Goal: Transaction & Acquisition: Register for event/course

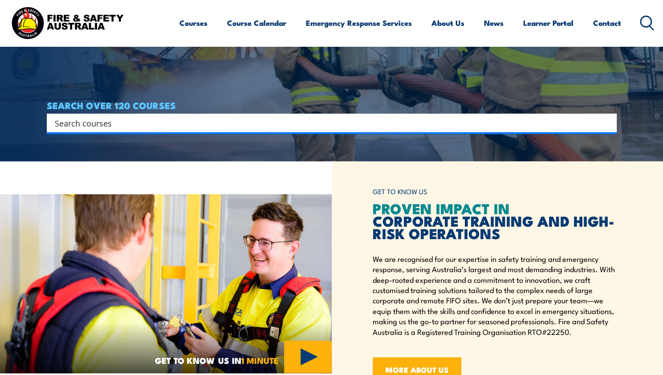
click at [261, 120] on input "Search input" at bounding box center [326, 122] width 542 height 13
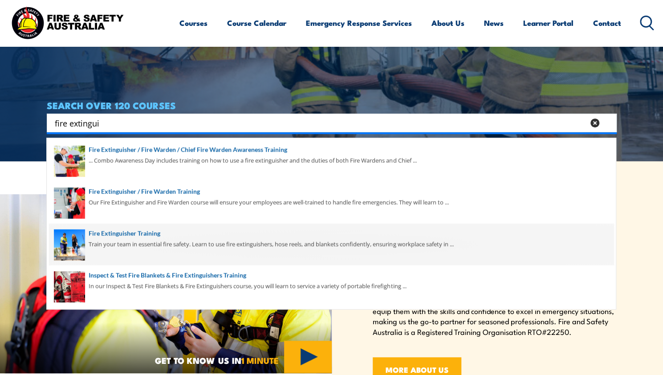
type input "fire extingui"
click at [188, 243] on span at bounding box center [331, 244] width 564 height 42
click at [128, 234] on span at bounding box center [331, 244] width 564 height 42
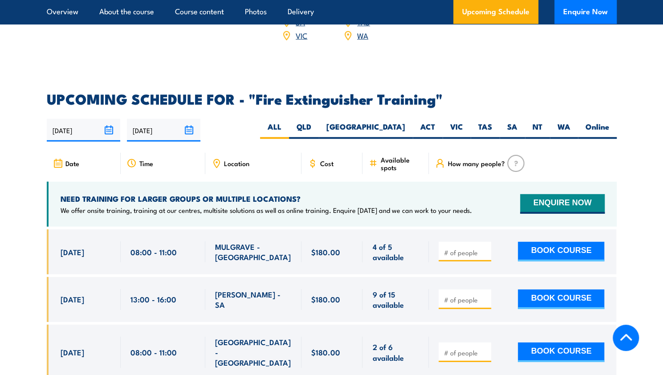
scroll to position [1413, 0]
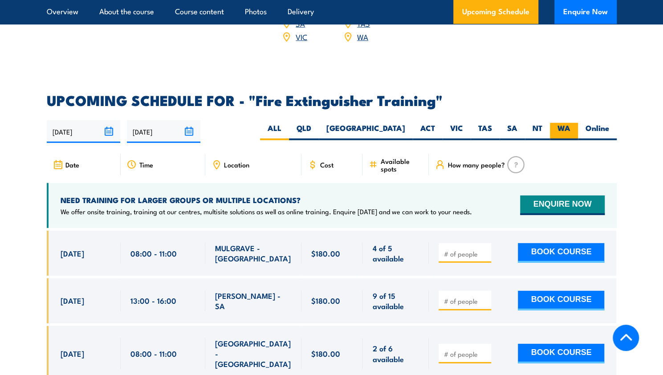
click at [558, 123] on label "WA" at bounding box center [564, 131] width 28 height 17
click at [570, 123] on input "WA" at bounding box center [573, 126] width 6 height 6
radio input "true"
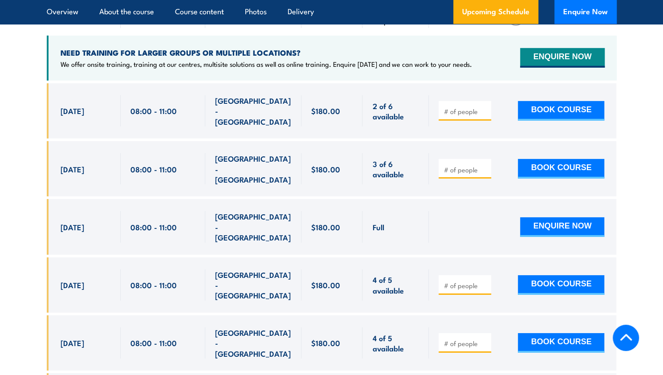
scroll to position [1562, 0]
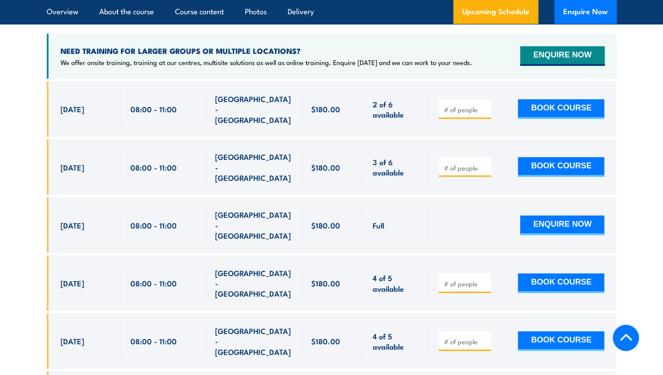
click at [467, 279] on input "number" at bounding box center [465, 283] width 45 height 9
type input "1"
click at [570, 273] on button "BOOK COURSE" at bounding box center [561, 283] width 86 height 20
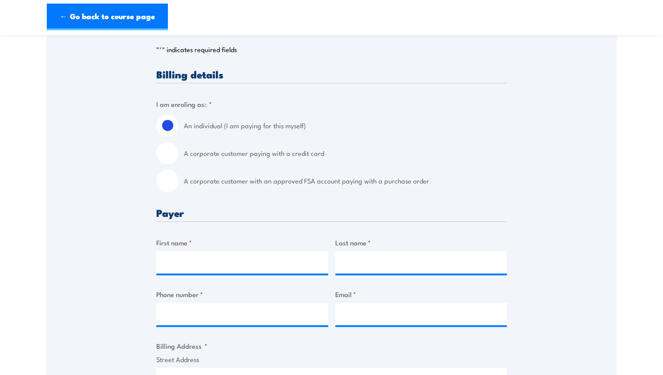
scroll to position [179, 0]
click at [230, 186] on label "A corporate customer with an approved FSA account paying with a purchase order" at bounding box center [345, 180] width 323 height 22
click at [178, 186] on input "A corporate customer with an approved FSA account paying with a purchase order" at bounding box center [167, 180] width 22 height 22
radio input "true"
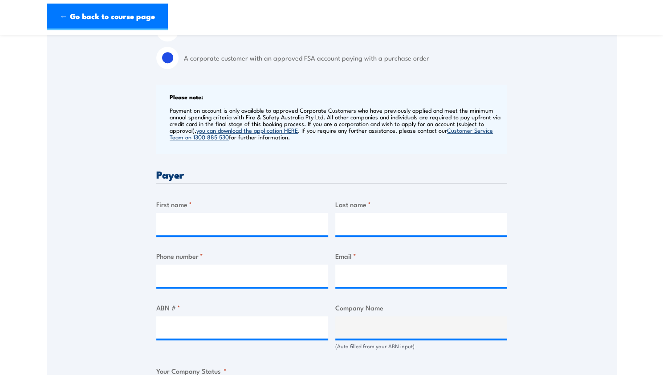
scroll to position [303, 0]
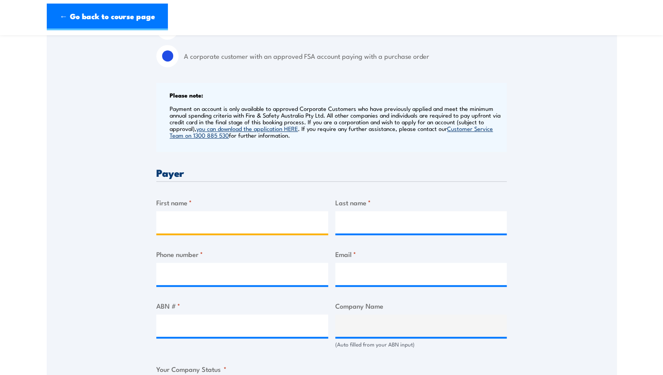
click at [267, 230] on input "First name *" at bounding box center [242, 222] width 172 height 22
type input "Connor"
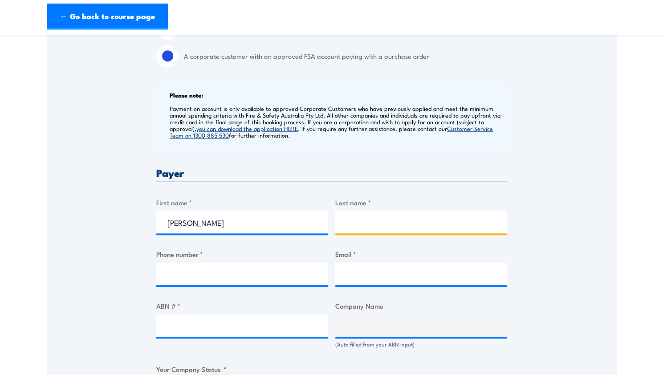
click at [347, 232] on input "Last name *" at bounding box center [421, 222] width 172 height 22
type input "Millar"
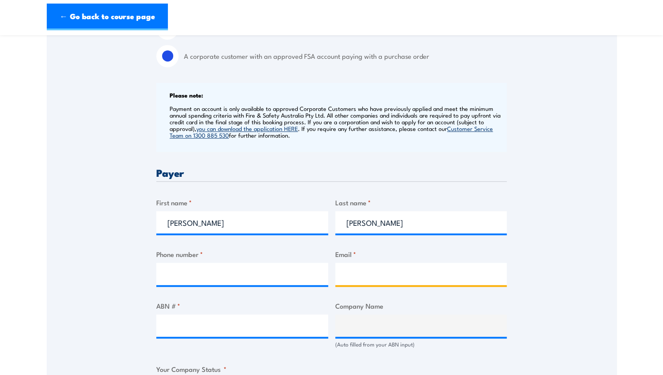
click at [358, 276] on input "Email *" at bounding box center [421, 274] width 172 height 22
type input "accounts@grilld.com"
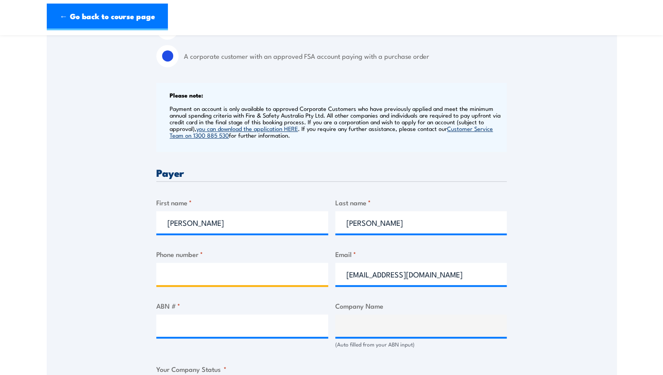
click at [288, 274] on input "Phone number *" at bounding box center [242, 274] width 172 height 22
type input "0406805304"
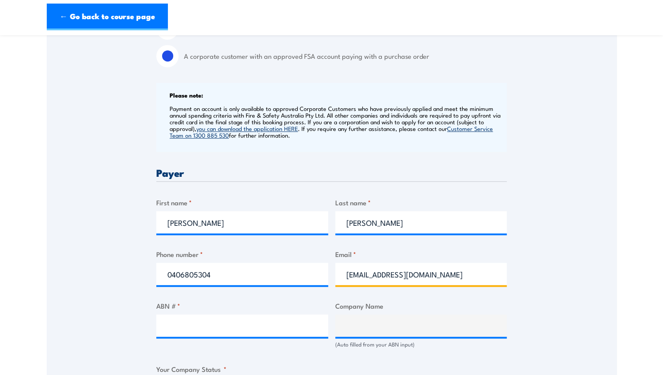
click at [430, 278] on input "accounts@grilld.com" at bounding box center [421, 274] width 172 height 22
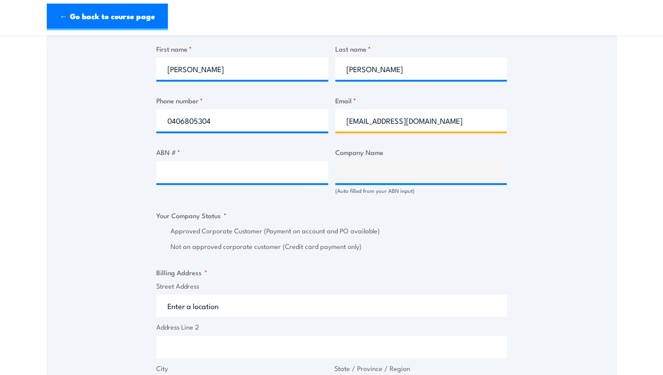
scroll to position [457, 0]
type input "accounts@grilld.com.au"
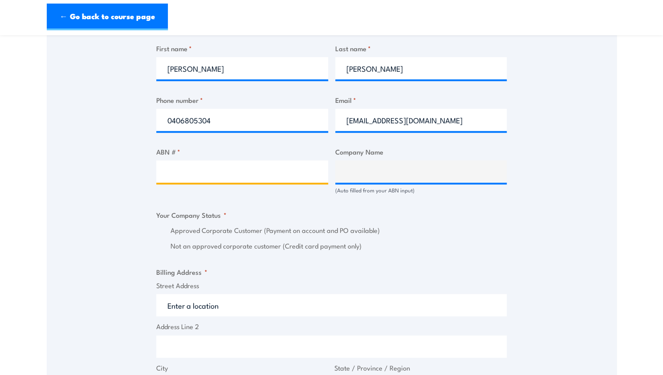
click at [239, 166] on input "ABN # *" at bounding box center [242, 171] width 172 height 22
type input "17106297394"
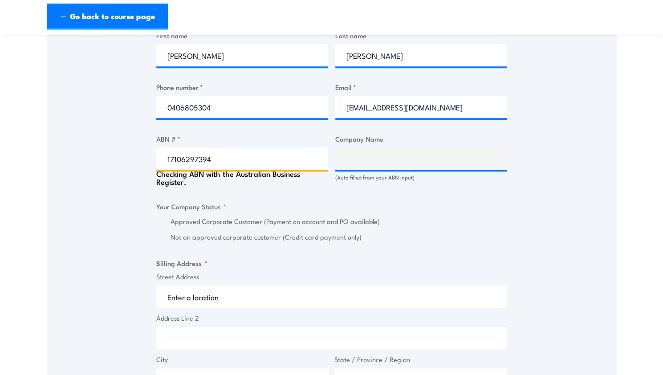
scroll to position [470, 0]
type input "GRILL'D PTY LTD"
radio input "true"
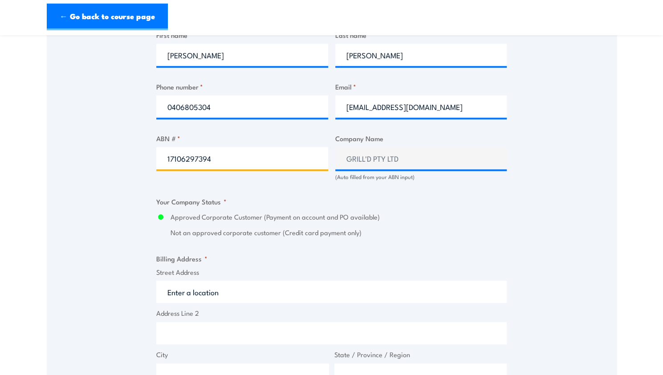
type input "17106297394"
click at [534, 171] on div "Speak to a specialist CALL 1300 885 530 CALL 1300 885 530 " * " indicates requi…" at bounding box center [332, 175] width 570 height 982
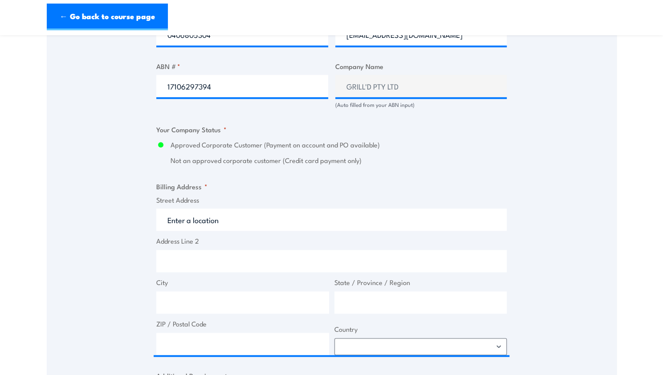
scroll to position [549, 0]
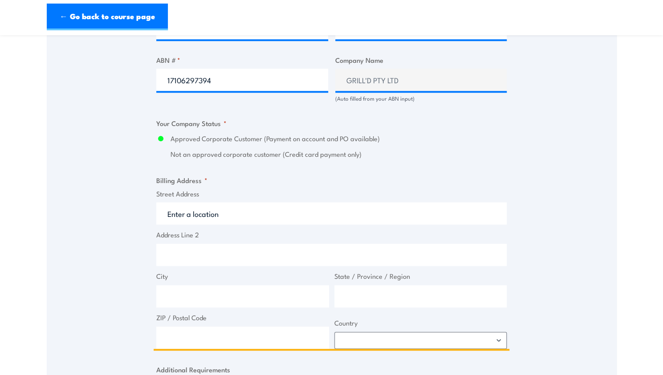
click at [377, 203] on input "Street Address" at bounding box center [331, 213] width 350 height 22
click at [283, 211] on input "Level 1 @2 South building 8" at bounding box center [331, 213] width 350 height 22
type input "Level 1 @2 South building 8 658 Church street"
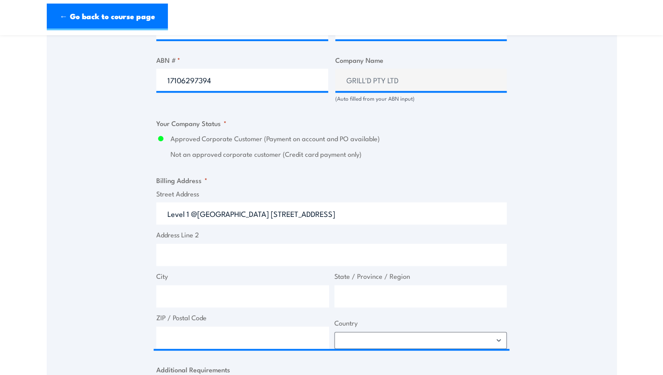
click at [128, 228] on div "Speak to a specialist CALL 1300 885 530 CALL 1300 885 530 " * " indicates requi…" at bounding box center [332, 97] width 570 height 982
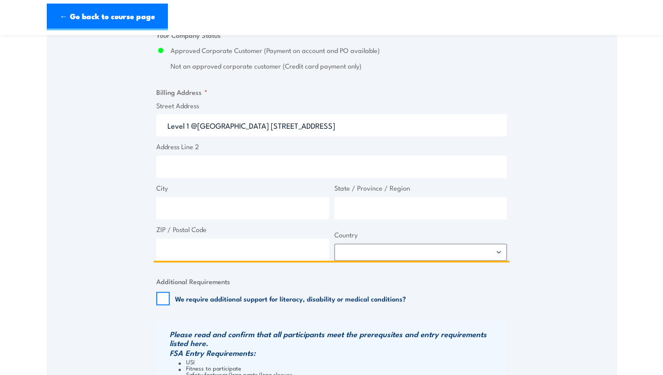
click at [210, 212] on input "City" at bounding box center [242, 208] width 173 height 22
type input "Richmond"
click at [376, 200] on input "State / Province / Region" at bounding box center [420, 208] width 173 height 22
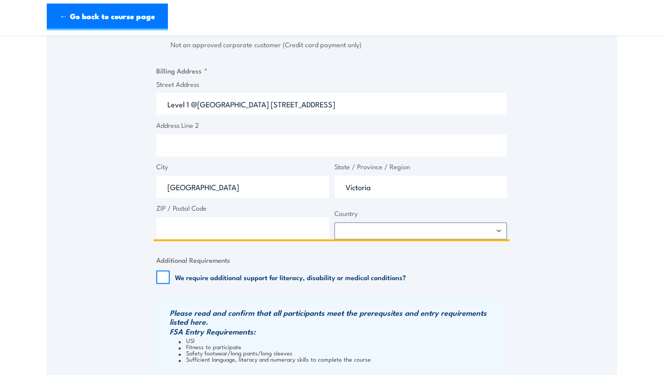
scroll to position [659, 0]
type input "Victoria"
click at [252, 227] on input "ZIP / Postal Code" at bounding box center [242, 227] width 173 height 22
type input "3121"
click at [355, 230] on select "Afghanistan Albania Algeria American Samoa Andorra Angola Anguilla Antarctica A…" at bounding box center [420, 230] width 173 height 17
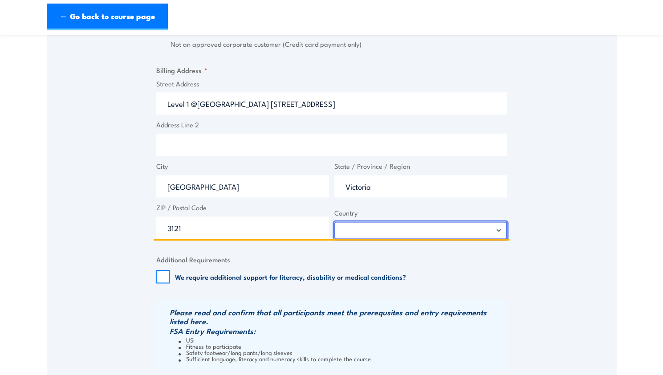
select select "Australia"
click at [334, 222] on select "Afghanistan Albania Algeria American Samoa Andorra Angola Anguilla Antarctica A…" at bounding box center [420, 230] width 173 height 17
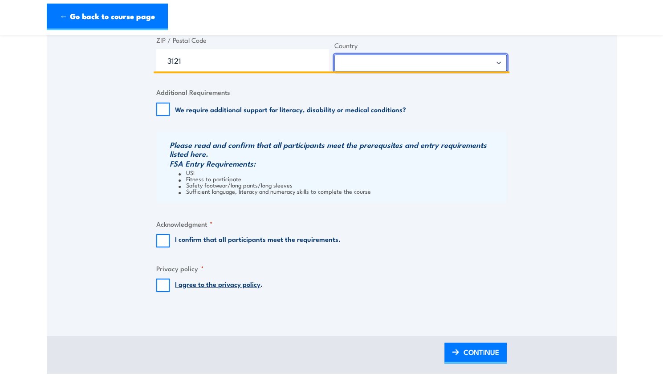
scroll to position [867, 0]
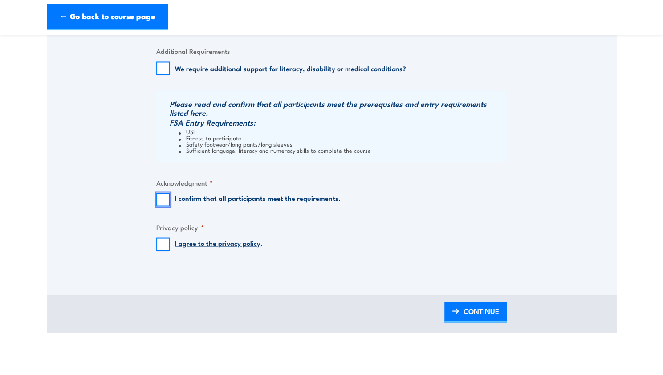
click at [166, 198] on input "I confirm that all participants meet the requirements." at bounding box center [162, 199] width 13 height 13
checkbox input "true"
click at [163, 235] on fieldset "Privacy policy * I agree to the privacy policy ." at bounding box center [331, 236] width 350 height 29
click at [162, 244] on input "I agree to the privacy policy ." at bounding box center [162, 243] width 13 height 13
checkbox input "true"
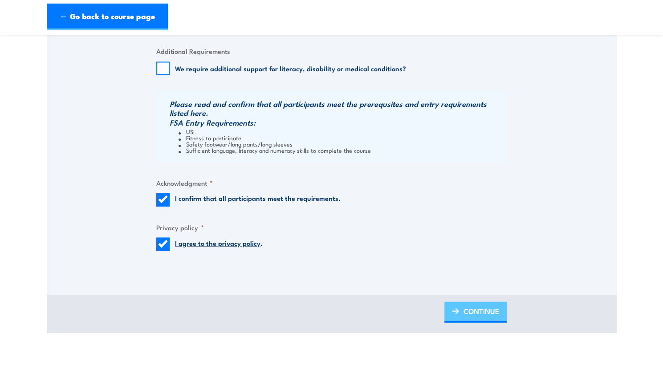
click at [473, 307] on span "CONTINUE" at bounding box center [481, 311] width 36 height 24
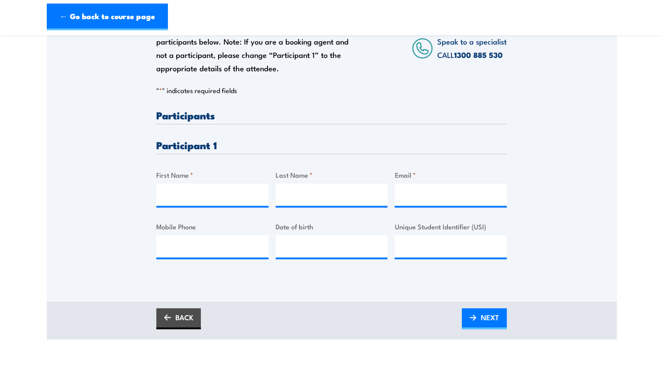
scroll to position [154, 0]
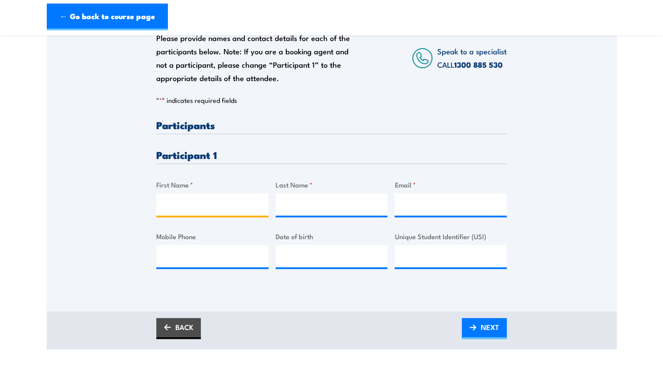
click at [238, 206] on input "First Name *" at bounding box center [212, 204] width 112 height 22
type input "Connor"
click at [306, 207] on input "Last Name *" at bounding box center [331, 204] width 112 height 22
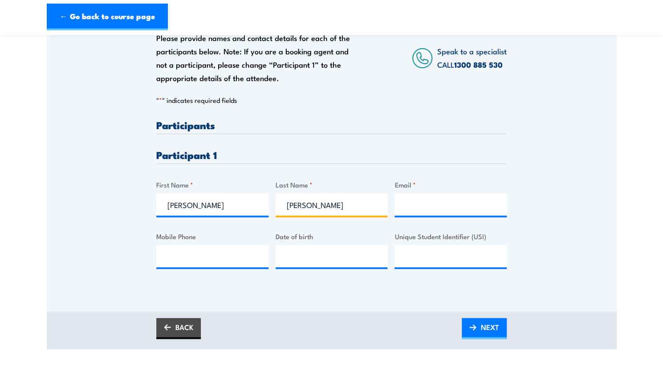
type input "Millar-Nauer"
click at [419, 200] on input "Email *" at bounding box center [450, 204] width 112 height 22
type input "cmillarn9@gmail.com"
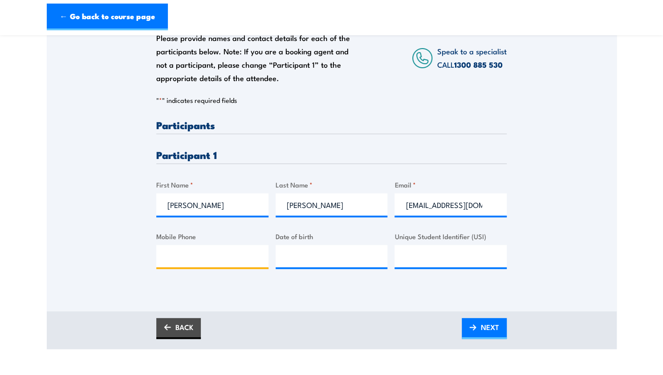
click at [210, 254] on input "Mobile Phone" at bounding box center [212, 256] width 112 height 22
type input "0"
click at [465, 259] on input "Unique Student Identifier (USI)" at bounding box center [450, 256] width 112 height 22
click at [192, 256] on input "Mobile Phone" at bounding box center [212, 256] width 112 height 22
type input "0406805304"
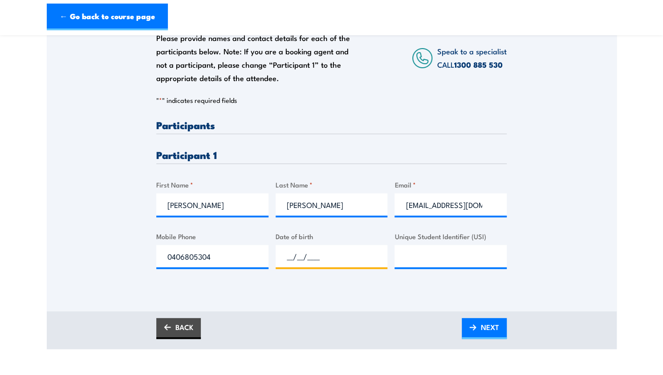
click at [303, 255] on input "__/__/____" at bounding box center [331, 256] width 112 height 22
type input "29/09/2000"
click at [421, 251] on input "Unique Student Identifier (USI)" at bounding box center [450, 256] width 112 height 22
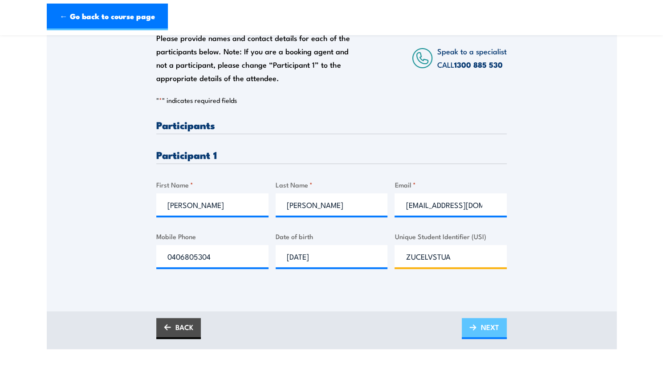
type input "ZUCELVSTUA"
click at [490, 323] on span "NEXT" at bounding box center [490, 327] width 18 height 24
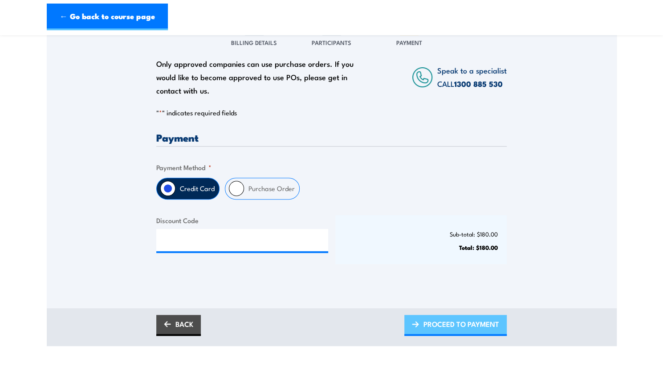
scroll to position [129, 0]
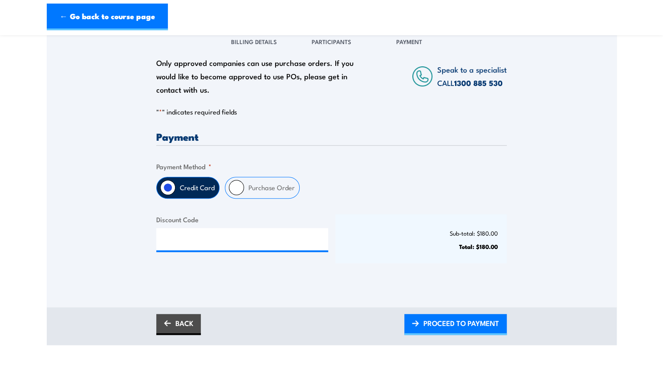
click at [255, 194] on label "Purchase Order" at bounding box center [271, 187] width 55 height 21
click at [244, 194] on input "Purchase Order" at bounding box center [236, 187] width 15 height 15
radio input "true"
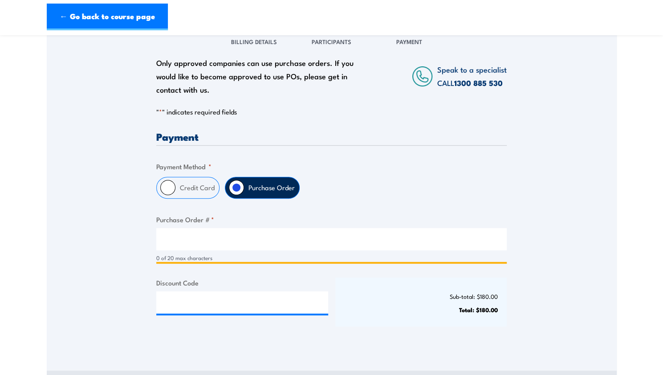
click at [265, 228] on input "Purchase Order # *" at bounding box center [331, 239] width 350 height 22
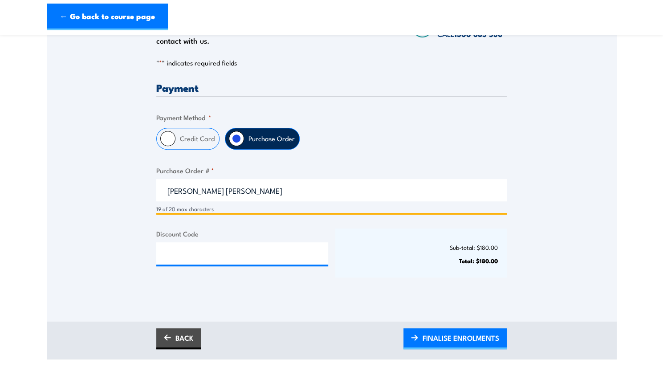
scroll to position [207, 0]
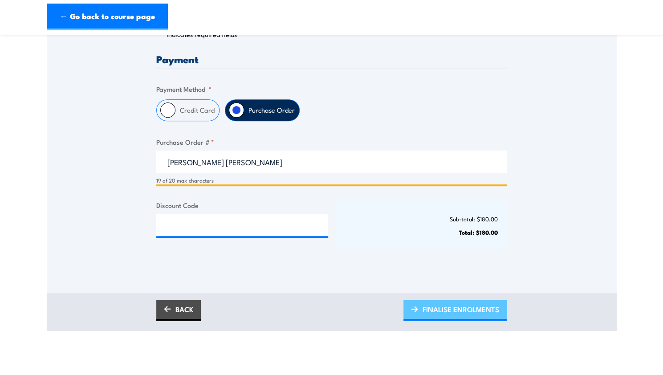
type input "Connor Millar-Nauer"
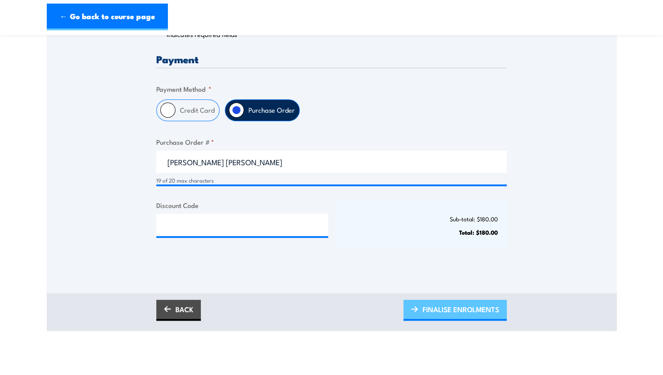
click at [480, 309] on span "FINALISE ENROLMENTS" at bounding box center [460, 309] width 77 height 24
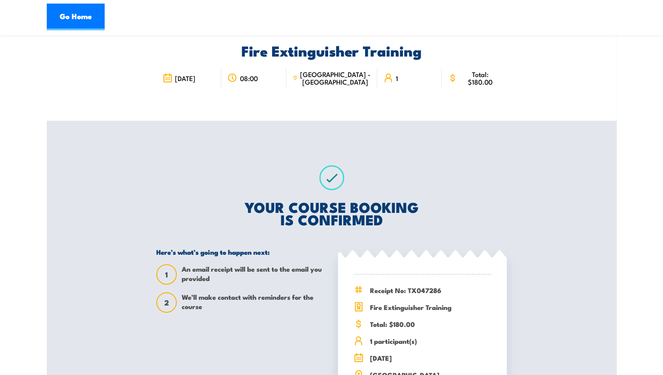
scroll to position [130, 0]
